Goal: Transaction & Acquisition: Purchase product/service

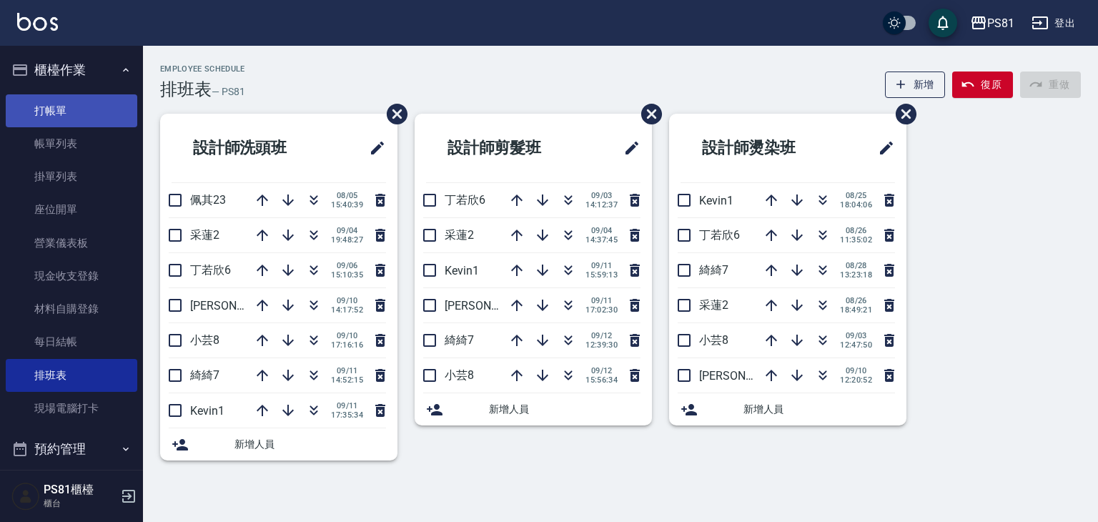
click at [100, 102] on link "打帳單" at bounding box center [72, 110] width 132 height 33
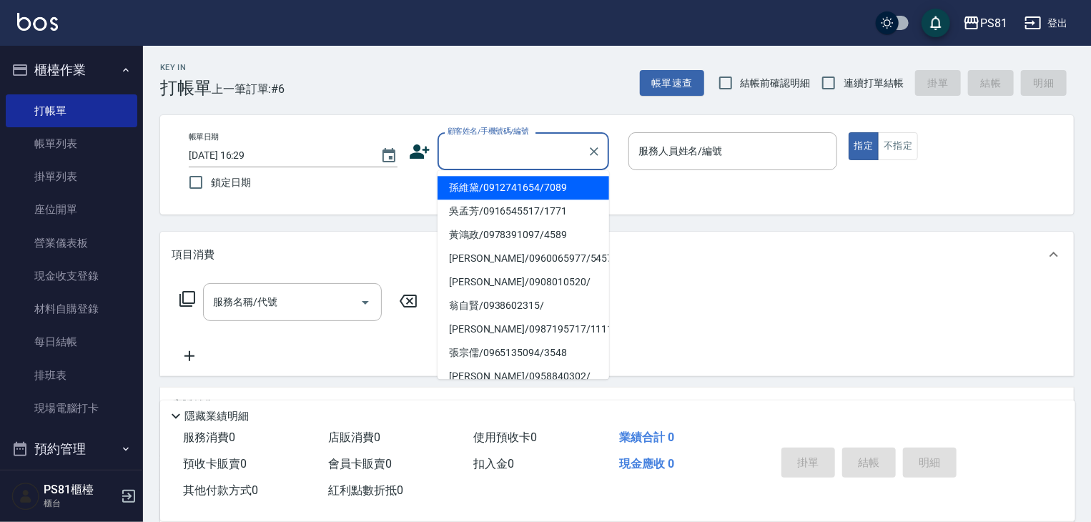
click at [545, 149] on input "顧客姓名/手機號碼/編號" at bounding box center [512, 151] width 137 height 25
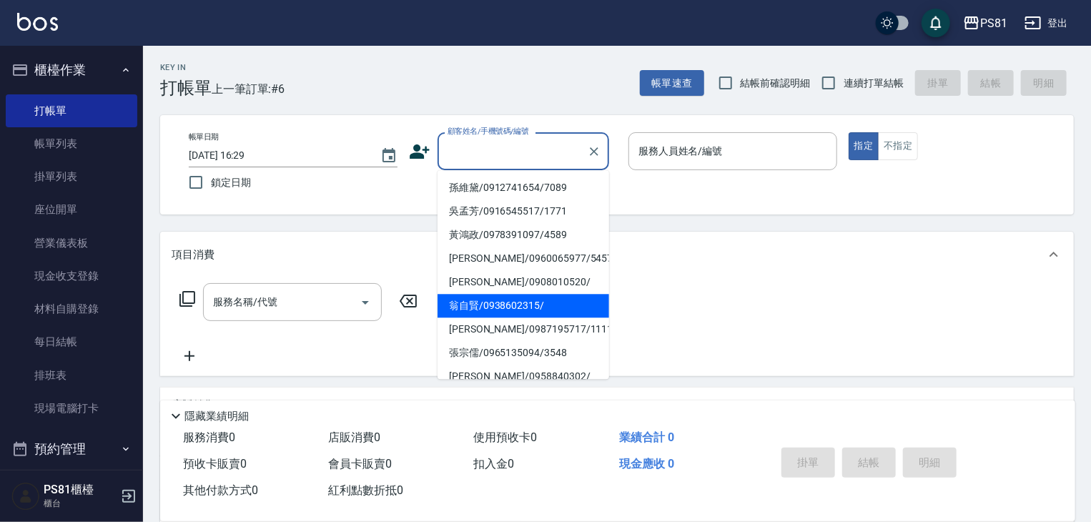
click at [517, 308] on li "翁自賢/0938602315/" at bounding box center [524, 306] width 172 height 24
type input "翁自賢/0938602315/"
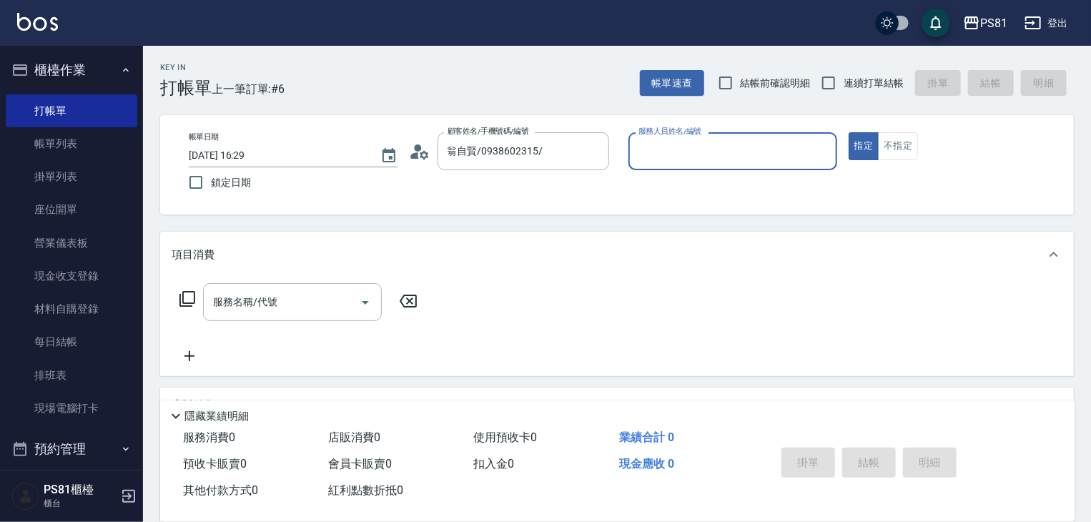
type input "小芸-8"
click at [900, 144] on button "不指定" at bounding box center [898, 146] width 40 height 28
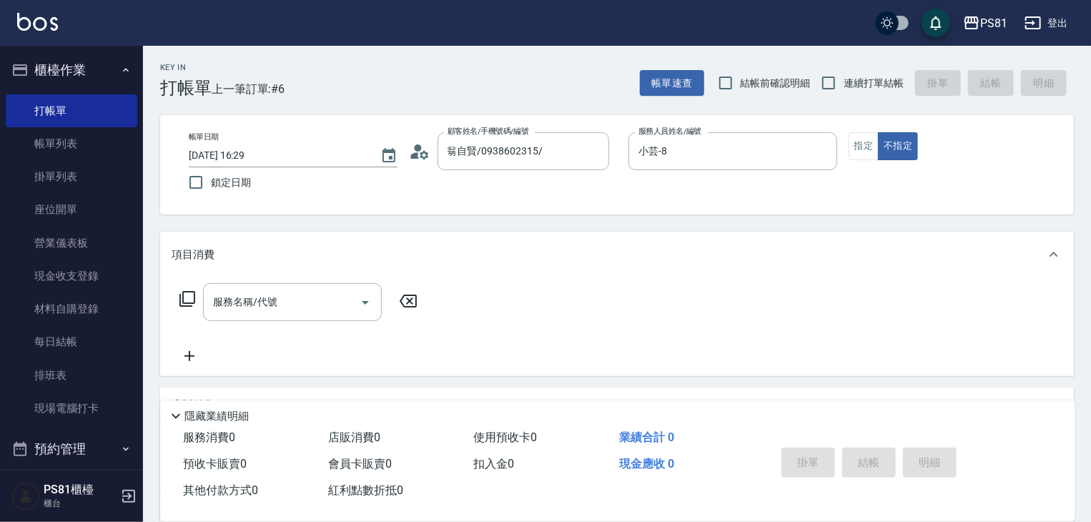
click at [870, 74] on label "連續打單結帳" at bounding box center [859, 83] width 90 height 30
click at [844, 74] on input "連續打單結帳" at bounding box center [829, 83] width 30 height 30
checkbox input "true"
drag, startPoint x: 265, startPoint y: 331, endPoint x: 285, endPoint y: 304, distance: 34.2
click at [282, 308] on div "服務名稱/代號 服務名稱/代號" at bounding box center [299, 324] width 255 height 82
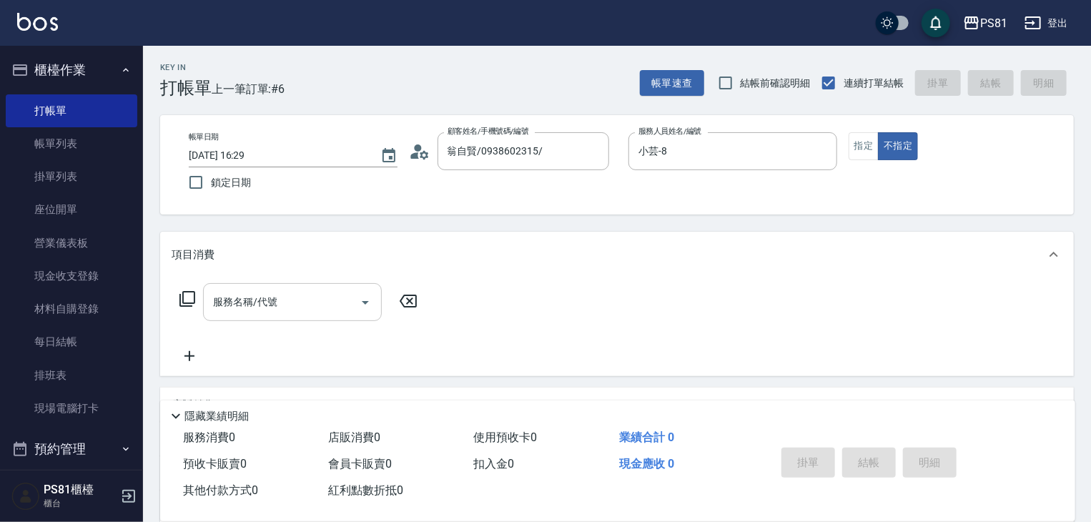
click at [285, 304] on input "服務名稱/代號" at bounding box center [282, 302] width 144 height 25
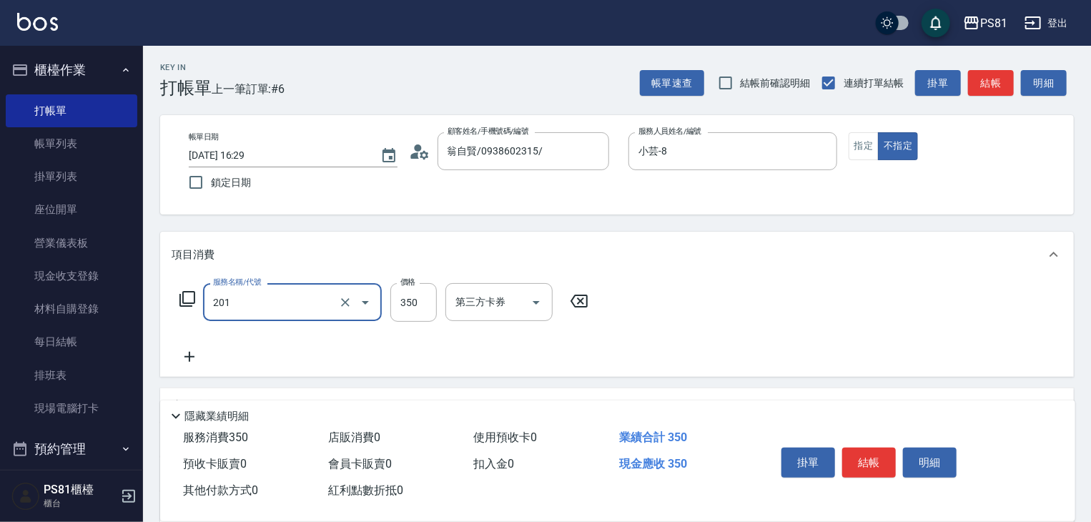
type input "洗剪350(201)"
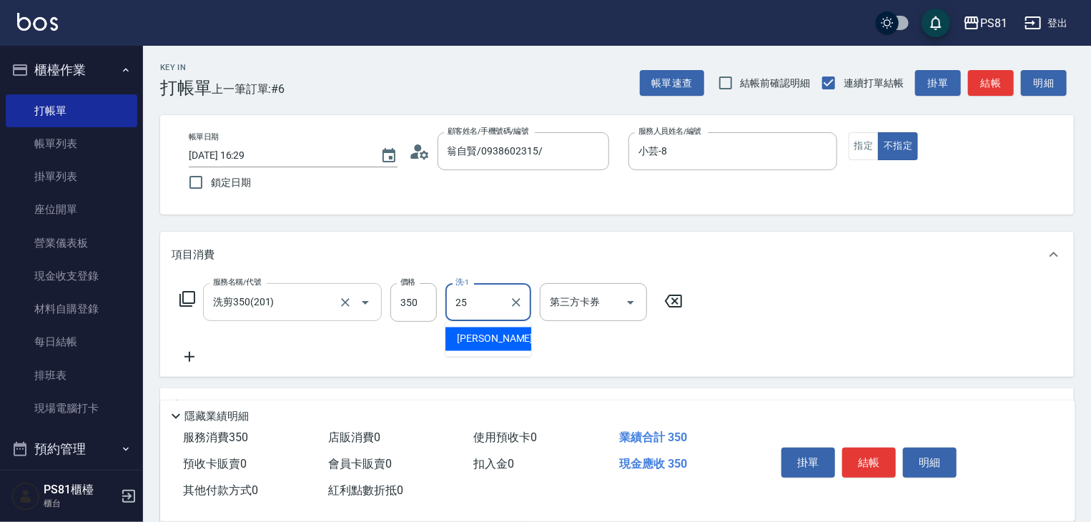
type input "妮可-25"
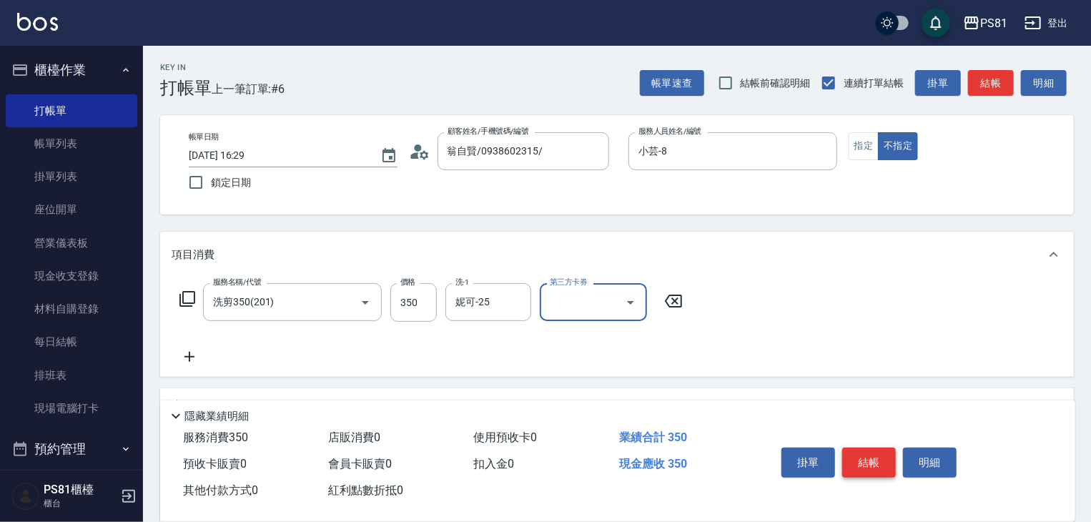
click at [890, 454] on button "結帳" at bounding box center [869, 463] width 54 height 30
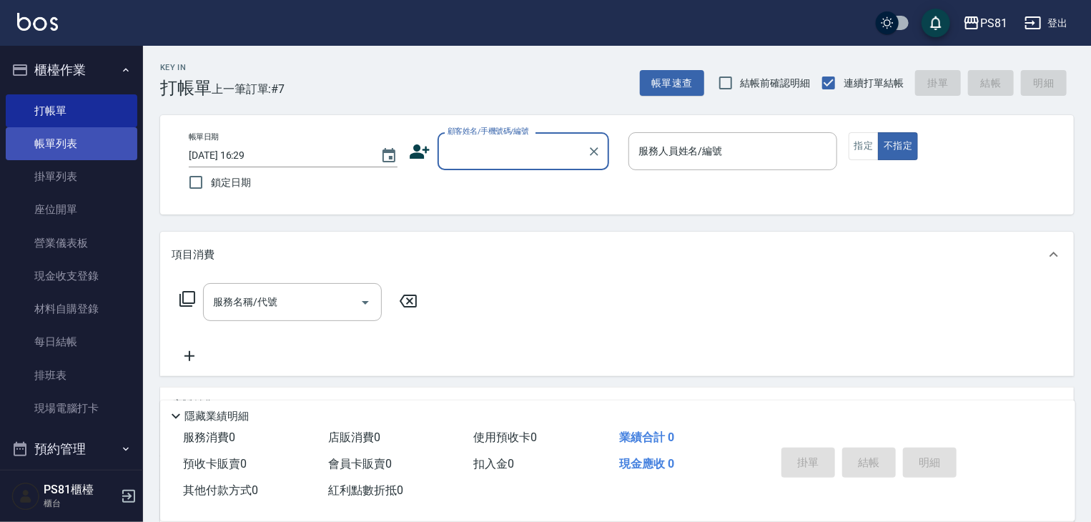
click at [51, 138] on link "帳單列表" at bounding box center [72, 143] width 132 height 33
